Goal: Task Accomplishment & Management: Use online tool/utility

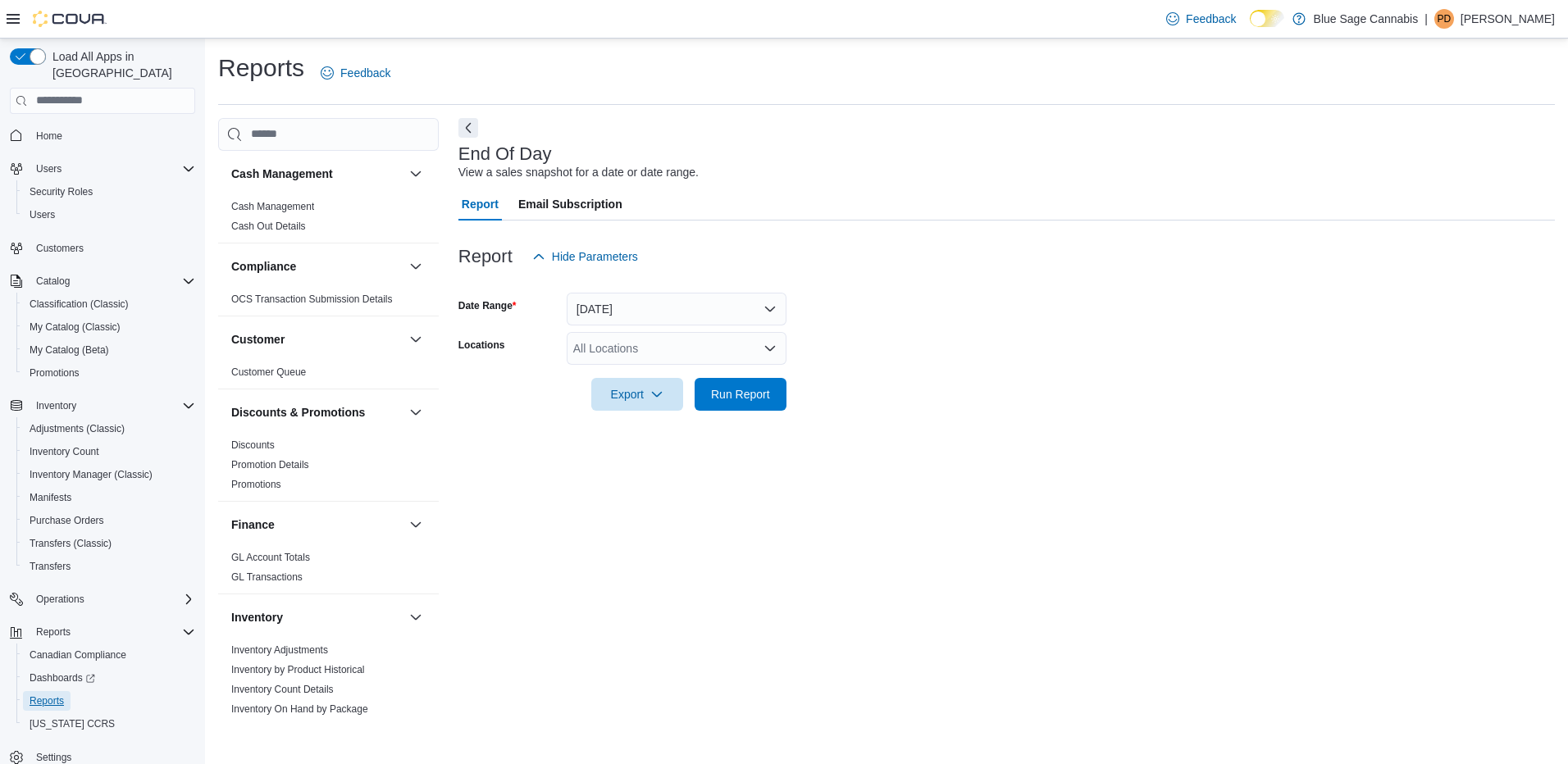
click at [38, 695] on span "Reports" at bounding box center [46, 701] width 34 height 13
click at [699, 410] on button "Run Report" at bounding box center [740, 395] width 92 height 33
click at [750, 389] on span "Run Report" at bounding box center [740, 394] width 59 height 17
